Goal: Check status

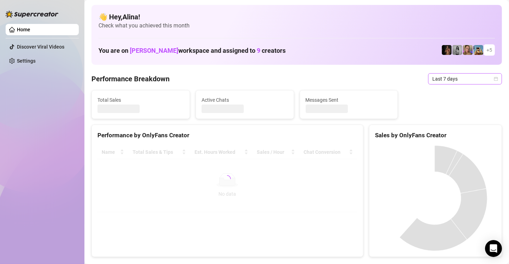
click at [447, 80] on span "Last 7 days" at bounding box center [464, 79] width 65 height 11
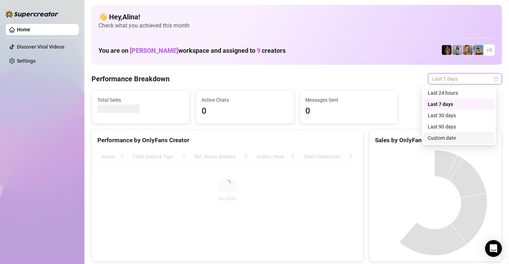
click at [443, 136] on div "Custom date" at bounding box center [459, 138] width 63 height 8
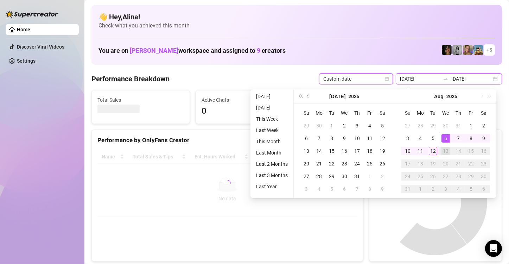
click at [419, 80] on input "2025-08-06" at bounding box center [420, 79] width 40 height 8
type input "[DATE]"
click at [433, 149] on div "12" at bounding box center [433, 151] width 8 height 8
type input "2025-08-06"
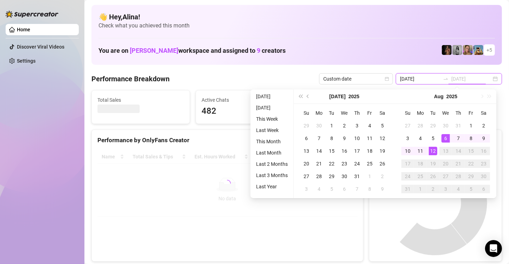
type input "[DATE]"
click at [432, 151] on div "12" at bounding box center [433, 151] width 8 height 8
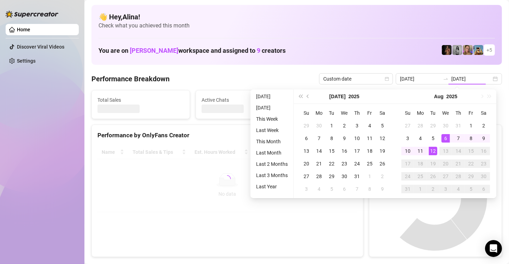
type input "[DATE]"
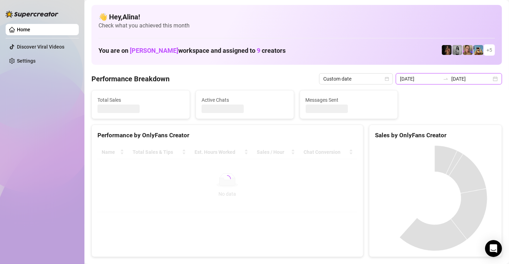
click at [423, 81] on input "2025-08-06" at bounding box center [420, 79] width 40 height 8
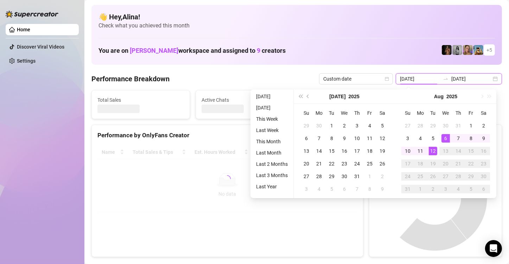
click at [423, 81] on input "2025-08-06" at bounding box center [420, 79] width 40 height 8
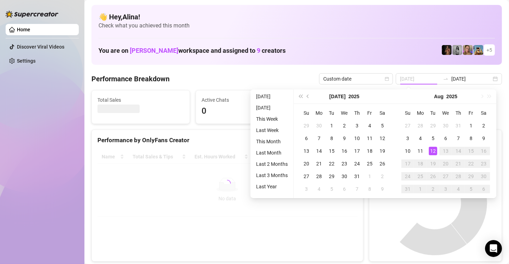
click at [435, 156] on td "12" at bounding box center [433, 151] width 13 height 13
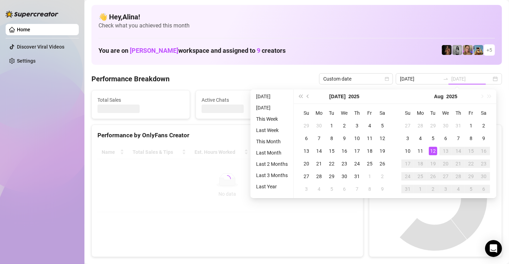
click at [433, 151] on div "12" at bounding box center [433, 151] width 8 height 8
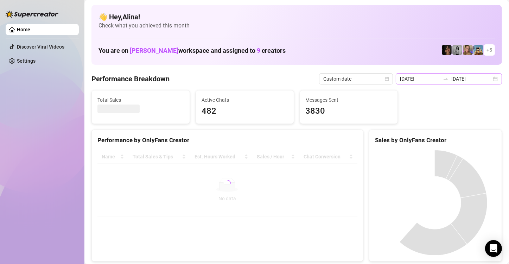
click at [419, 80] on input "2025-08-06" at bounding box center [420, 79] width 40 height 8
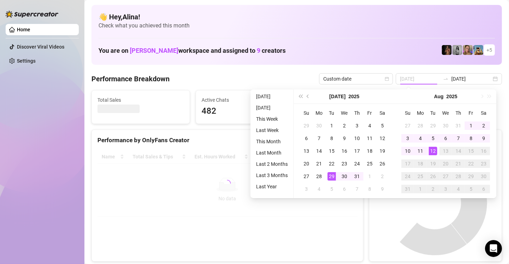
click at [432, 149] on div "12" at bounding box center [433, 151] width 8 height 8
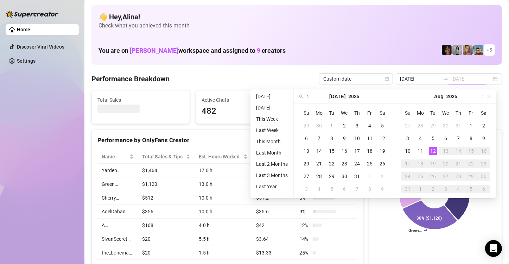
click at [432, 150] on div "12" at bounding box center [433, 151] width 8 height 8
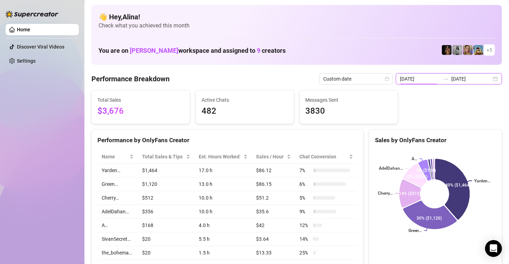
click at [422, 78] on input "2025-08-06" at bounding box center [420, 79] width 40 height 8
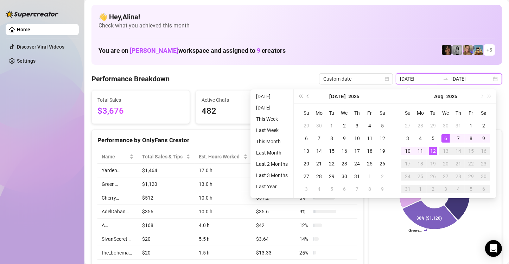
type input "[DATE]"
click at [432, 150] on div "12" at bounding box center [433, 151] width 8 height 8
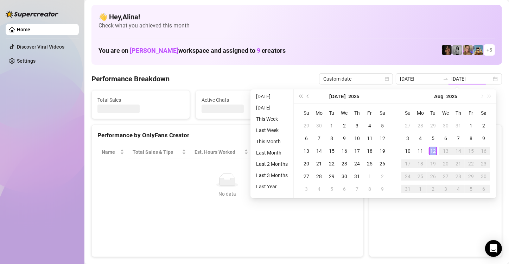
type input "[DATE]"
